Goal: Information Seeking & Learning: Learn about a topic

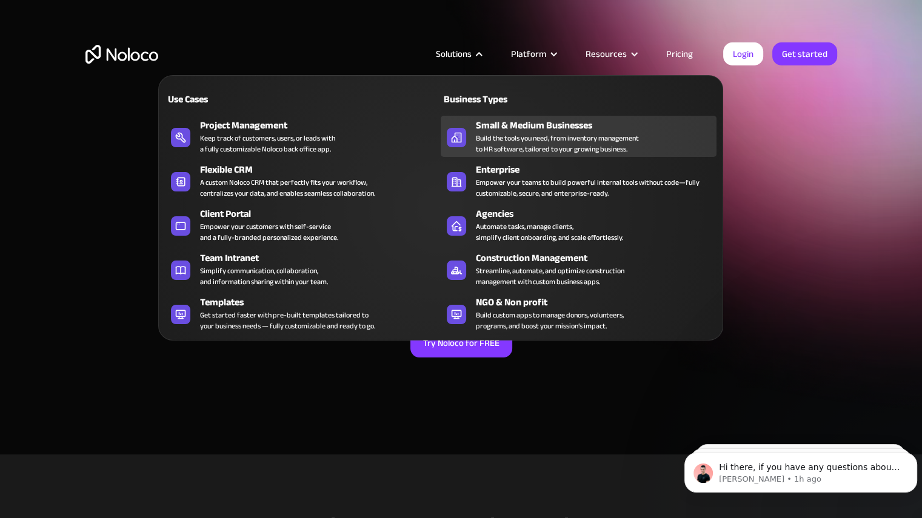
click at [509, 135] on div "Build the tools you need, from inventory management to HR software, tailored to…" at bounding box center [557, 144] width 163 height 22
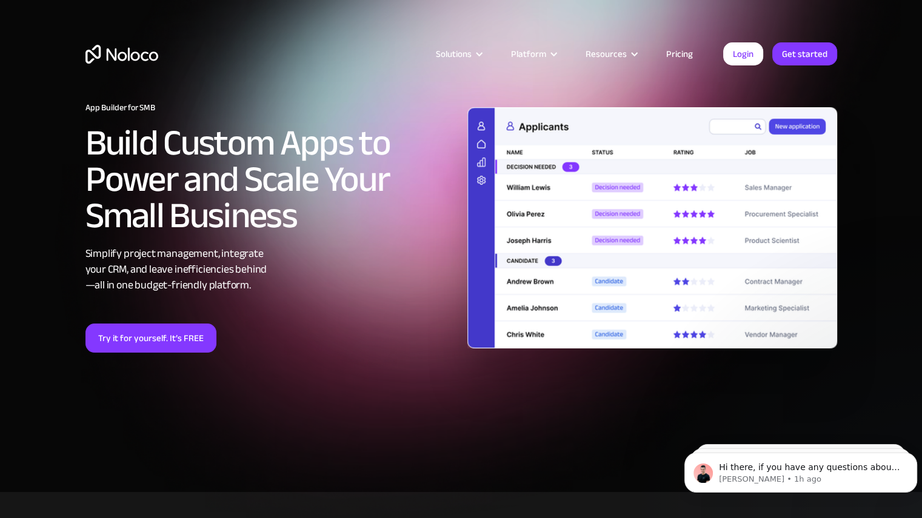
click at [375, 350] on div "Try it for yourself. It’s FREE" at bounding box center [270, 338] width 370 height 29
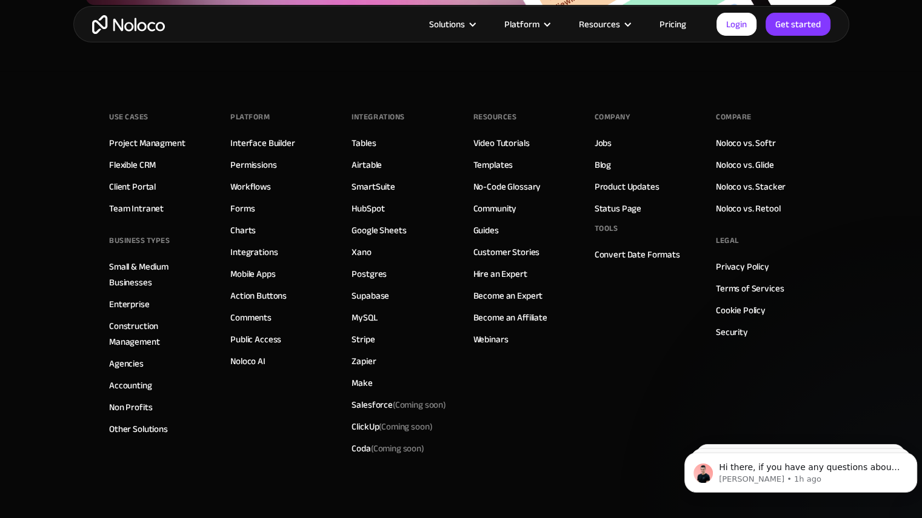
scroll to position [5921, 0]
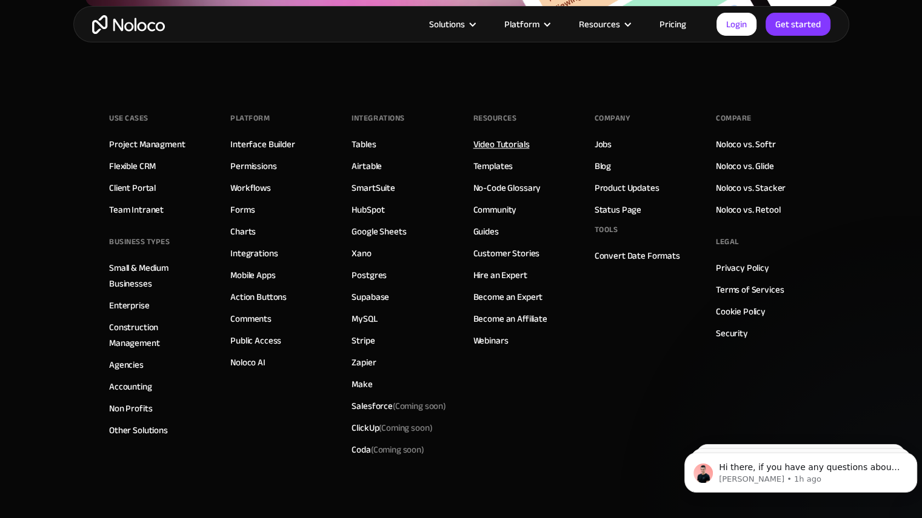
click at [502, 145] on link "Video Tutorials" at bounding box center [501, 144] width 56 height 16
